Goal: Navigation & Orientation: Find specific page/section

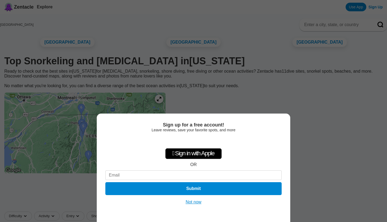
click at [192, 203] on button "Not now" at bounding box center [193, 201] width 19 height 5
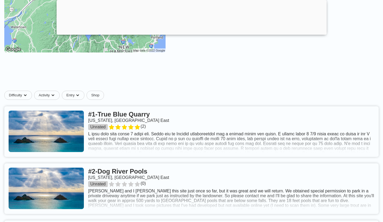
scroll to position [121, 0]
click at [195, 156] on link at bounding box center [191, 131] width 375 height 51
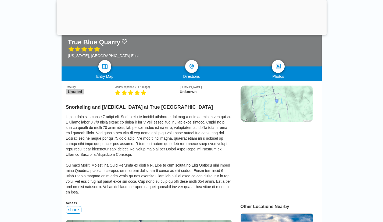
scroll to position [102, 0]
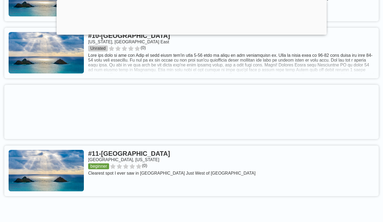
scroll to position [815, 0]
click at [250, 183] on link at bounding box center [191, 170] width 375 height 51
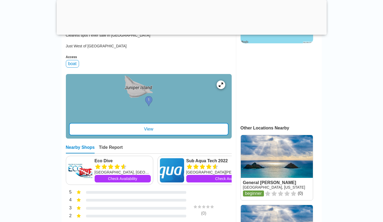
scroll to position [182, 0]
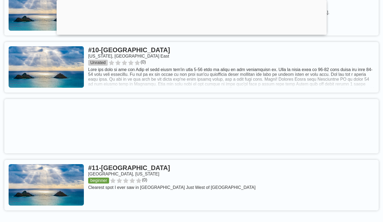
scroll to position [798, 0]
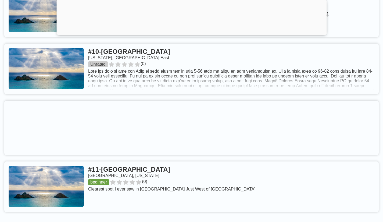
click at [192, 90] on link at bounding box center [191, 69] width 375 height 51
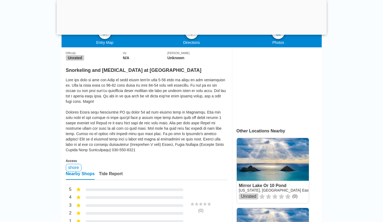
scroll to position [136, 0]
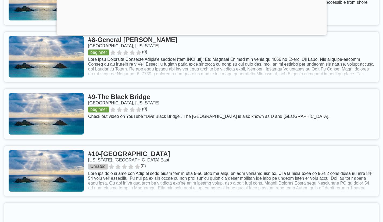
scroll to position [695, 0]
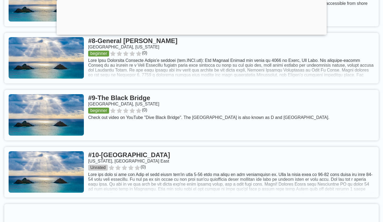
click at [288, 66] on link at bounding box center [191, 58] width 375 height 51
